Goal: Information Seeking & Learning: Understand process/instructions

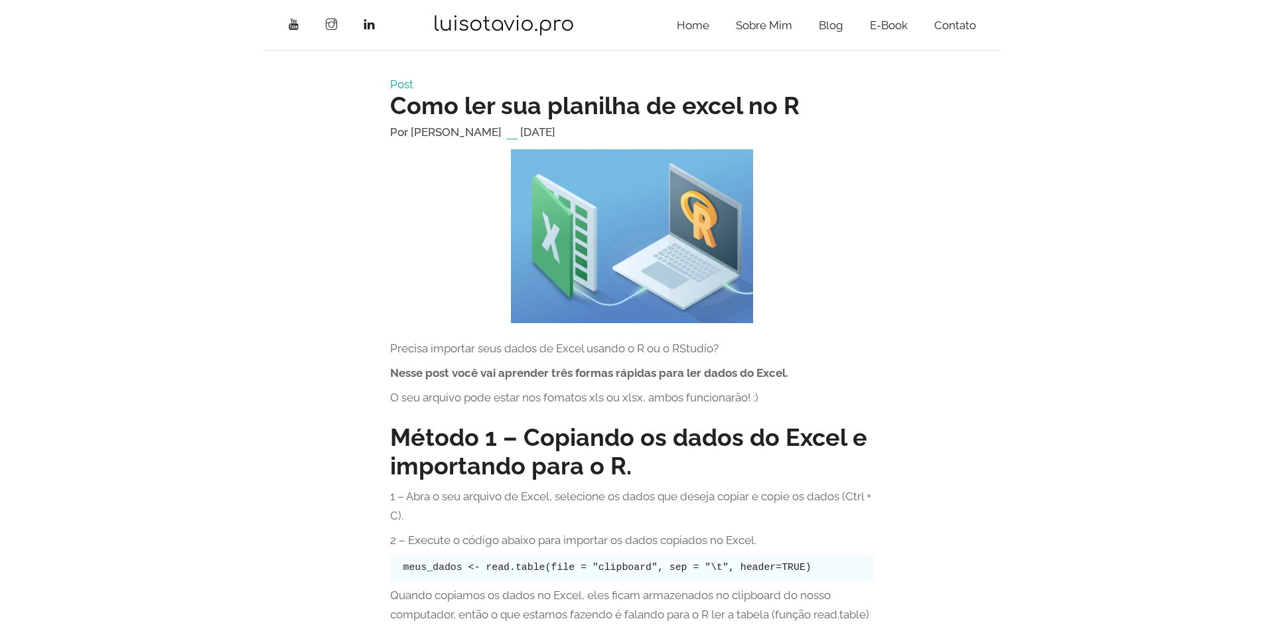
drag, startPoint x: 774, startPoint y: 326, endPoint x: 855, endPoint y: 508, distance: 199.0
click at [855, 508] on p "1 – Abra o seu arquivo de Excel, selecione os dados que deseja copiar e copie o…" at bounding box center [632, 506] width 484 height 38
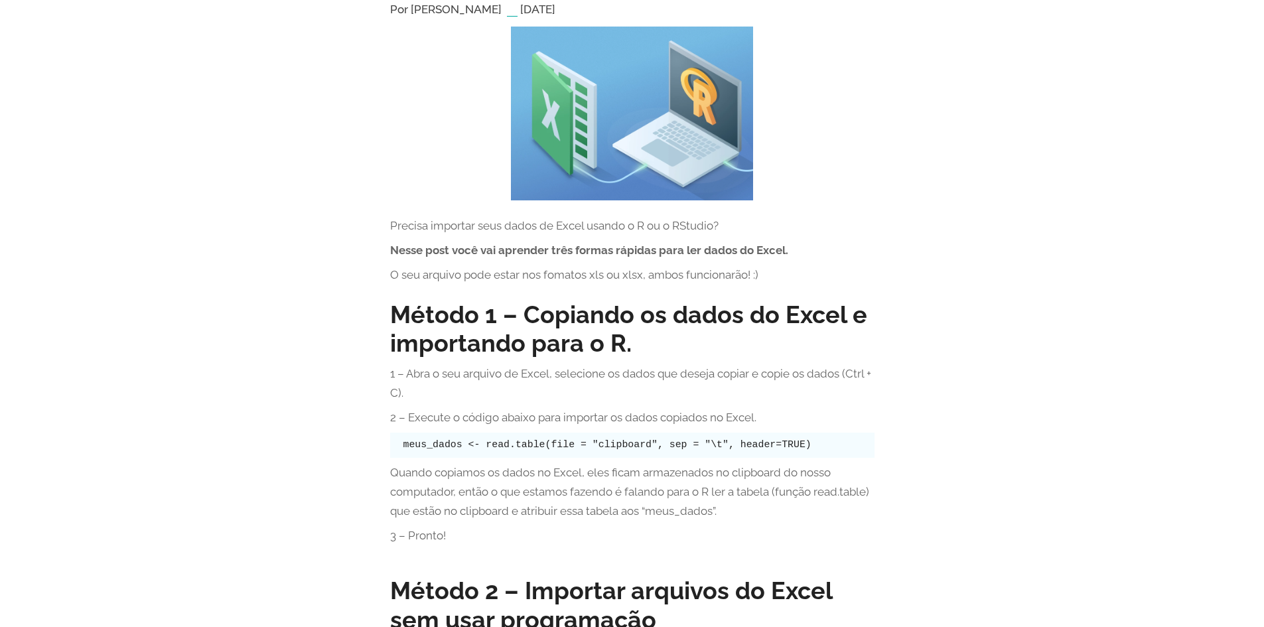
scroll to position [265, 0]
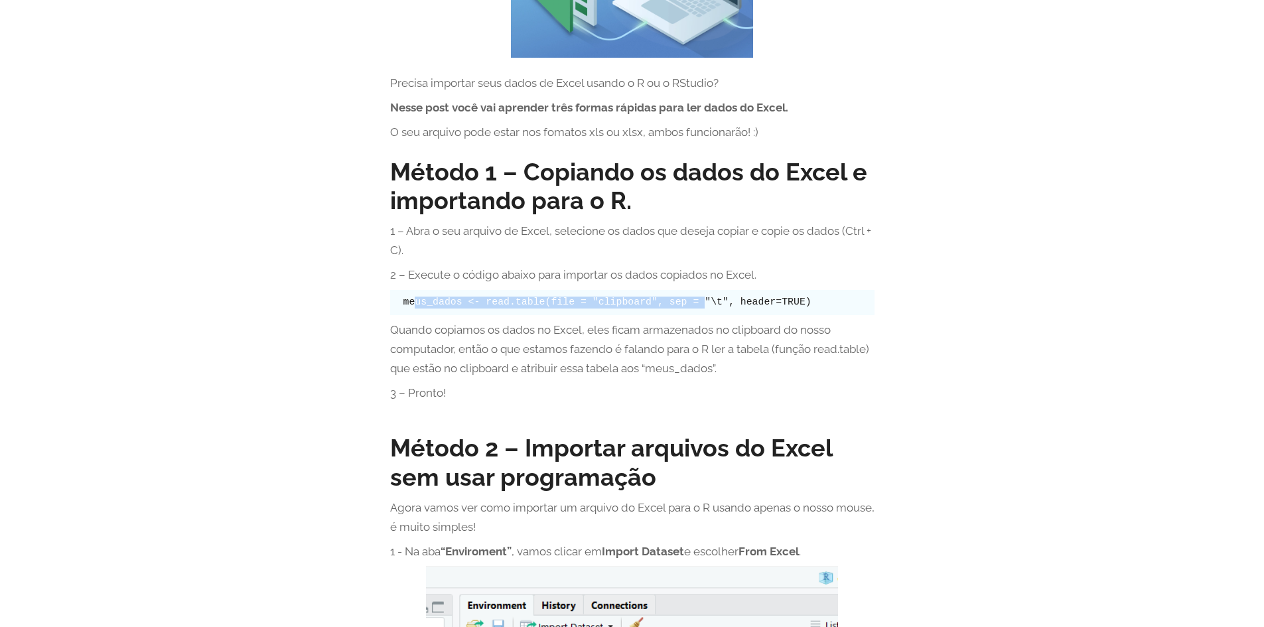
drag, startPoint x: 437, startPoint y: 300, endPoint x: 679, endPoint y: 292, distance: 242.3
click at [679, 292] on pre "meus_dados <- read.table(file = "clipboard", sep = "\t", header=TRUE)" at bounding box center [632, 302] width 484 height 25
drag, startPoint x: 419, startPoint y: 301, endPoint x: 766, endPoint y: 312, distance: 347.2
click at [766, 312] on pre "meus_dados <- read.table(file = "clipboard", sep = "\t", header=TRUE)" at bounding box center [632, 302] width 484 height 25
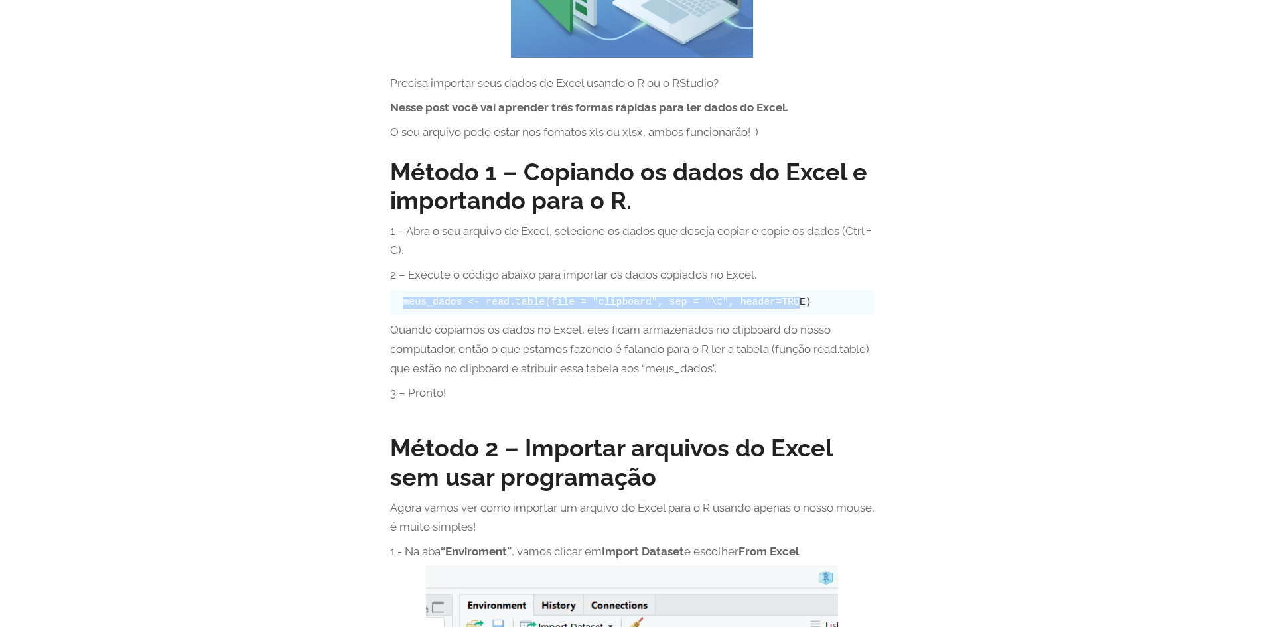
click at [766, 312] on pre "meus_dados <- read.table(file = "clipboard", sep = "\t", header=TRUE)" at bounding box center [632, 302] width 484 height 25
drag, startPoint x: 817, startPoint y: 300, endPoint x: 545, endPoint y: 311, distance: 271.6
click at [524, 311] on pre "meus_dados <- read.table(file = "clipboard", sep = "\t", header=TRUE)" at bounding box center [632, 302] width 484 height 25
click at [625, 311] on pre "meus_dados <- read.table(file = "clipboard", sep = "\t", header=TRUE)" at bounding box center [632, 302] width 484 height 25
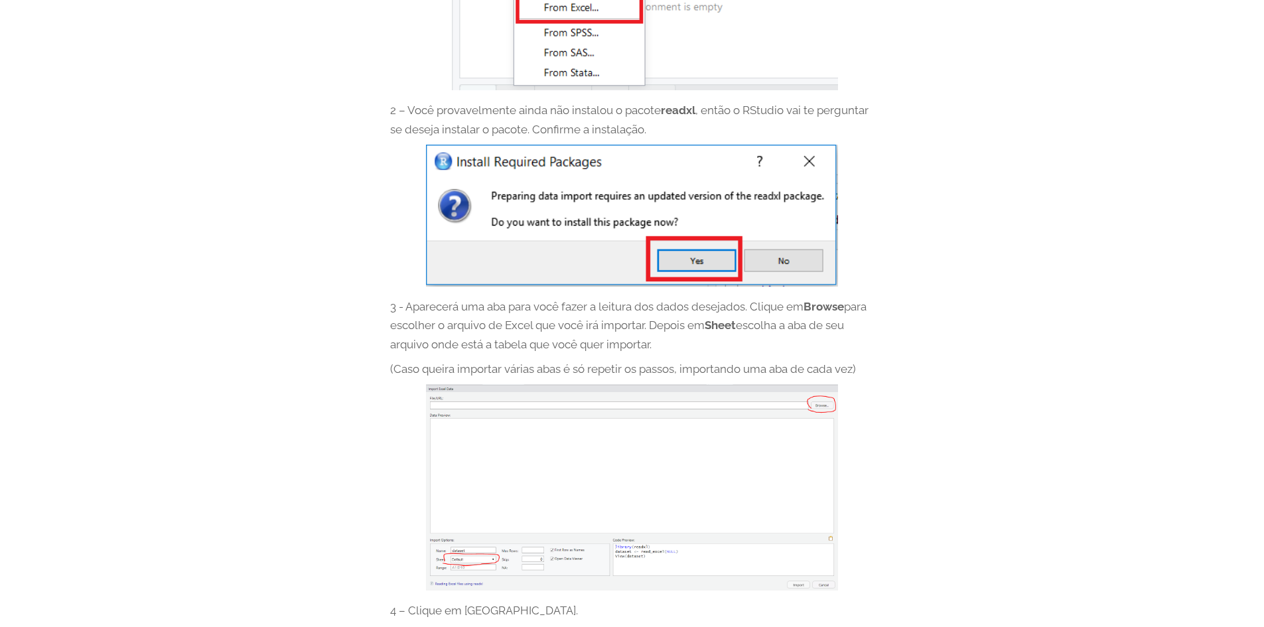
scroll to position [1062, 0]
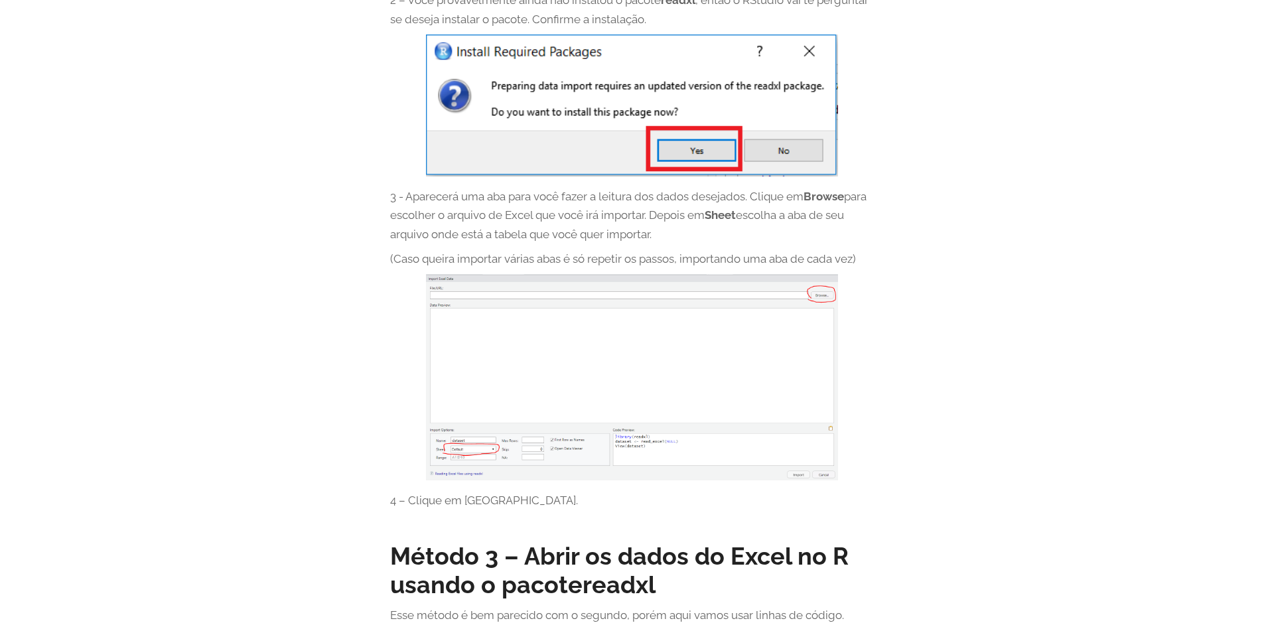
drag, startPoint x: 985, startPoint y: 204, endPoint x: 830, endPoint y: 68, distance: 206.4
click at [985, 204] on div "Post Como ler sua planilha de excel no R Por [PERSON_NAME] [DATE] Precisa impor…" at bounding box center [632, 57] width 756 height 2083
click at [1261, 352] on section "Post Como ler sua planilha de excel no R Por [PERSON_NAME] [DATE] Precisa impor…" at bounding box center [632, 57] width 1264 height 2136
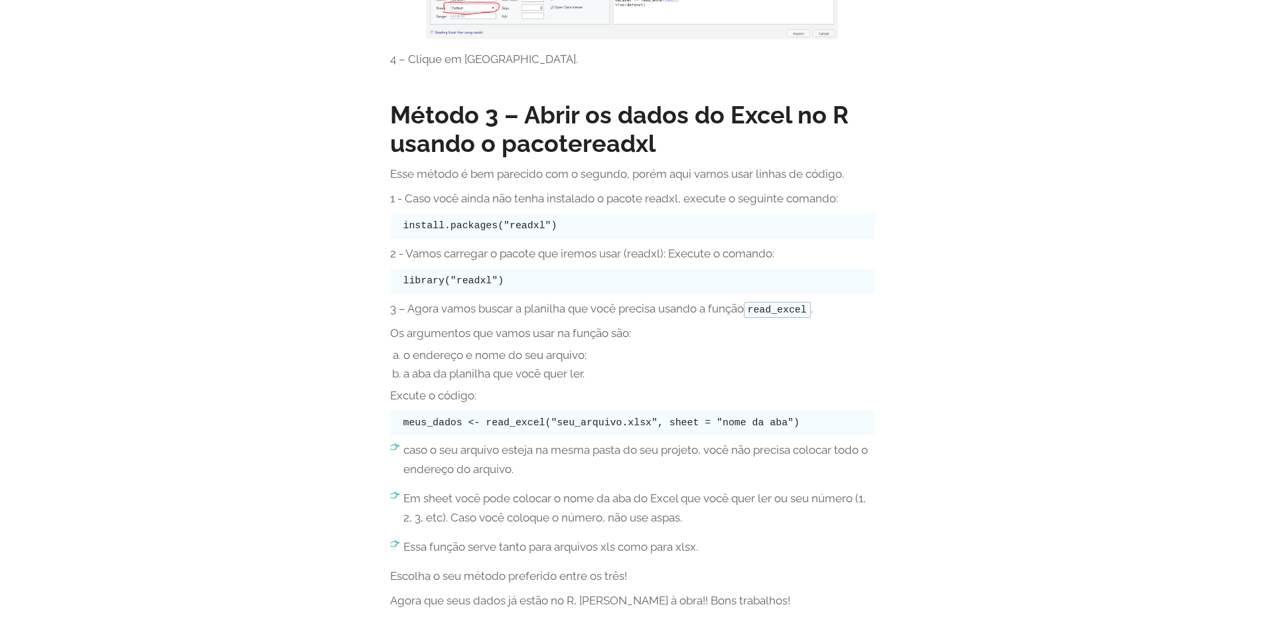
scroll to position [1526, 0]
